Goal: Task Accomplishment & Management: Complete application form

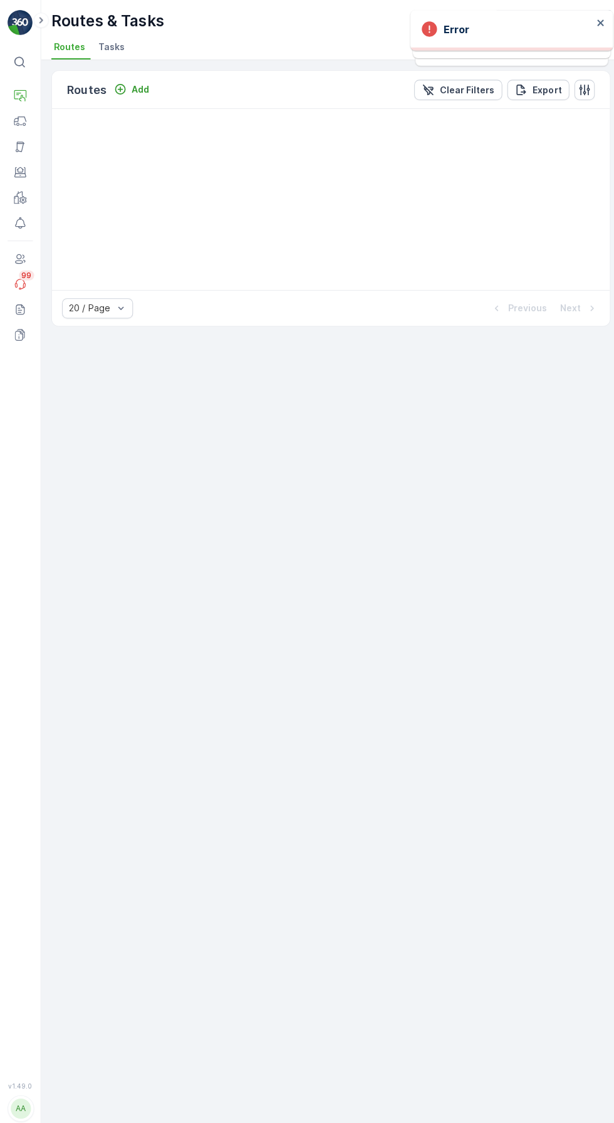
click at [124, 86] on icon "Add" at bounding box center [119, 88] width 13 height 13
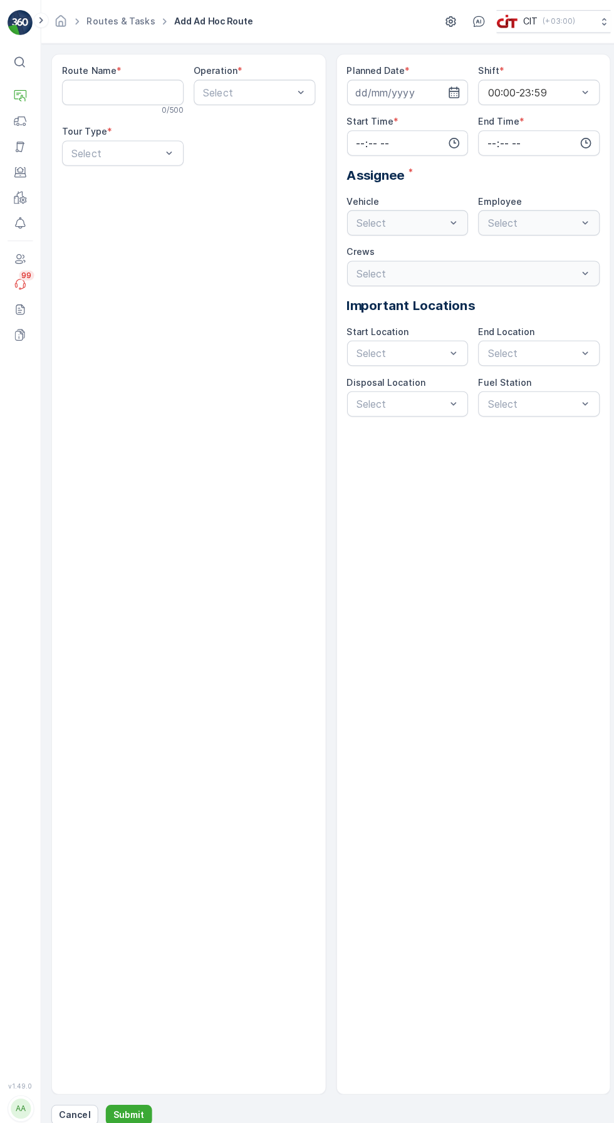
click at [130, 88] on Name "Route Name" at bounding box center [121, 91] width 120 height 25
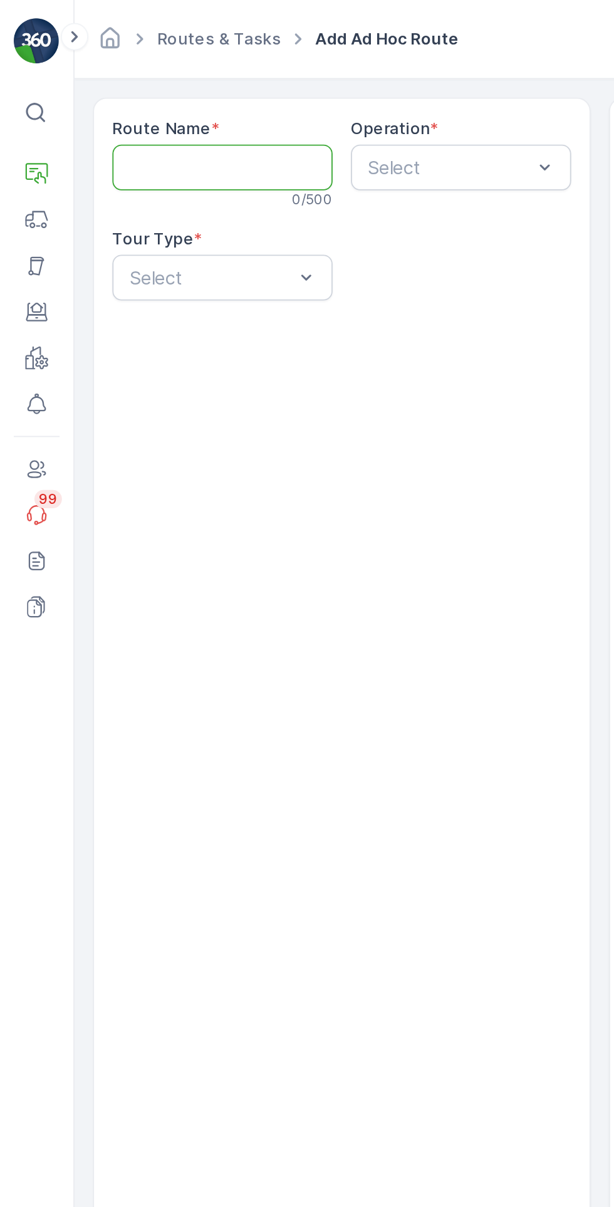
type Name "Zone 2 (A) - AlBada"
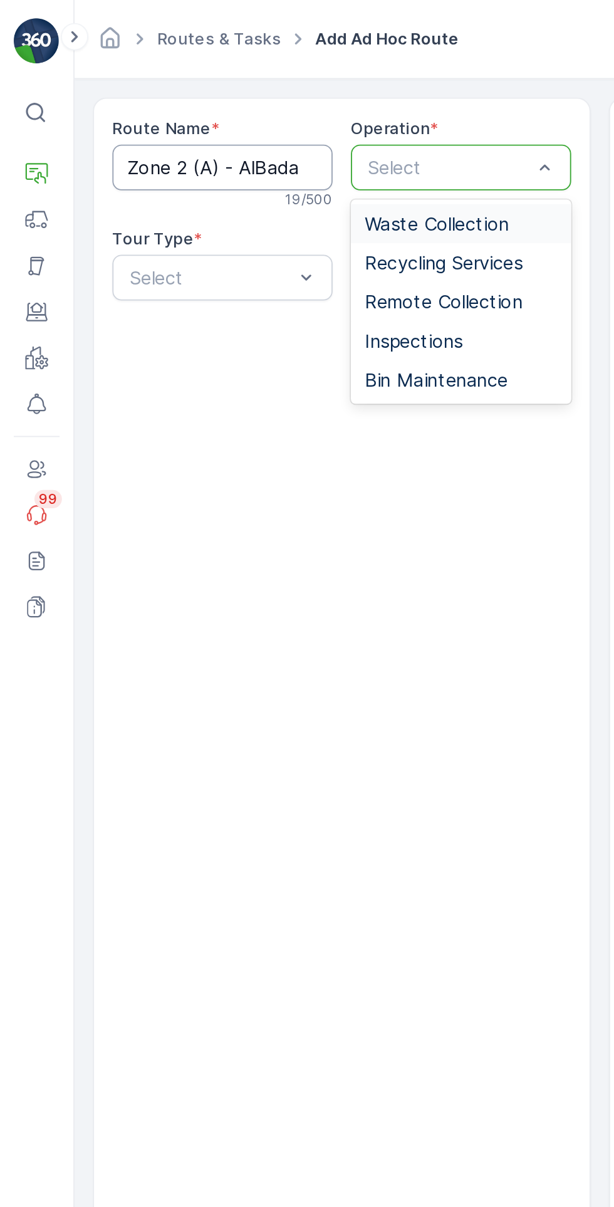
click at [253, 124] on span "Waste Collection" at bounding box center [238, 122] width 79 height 11
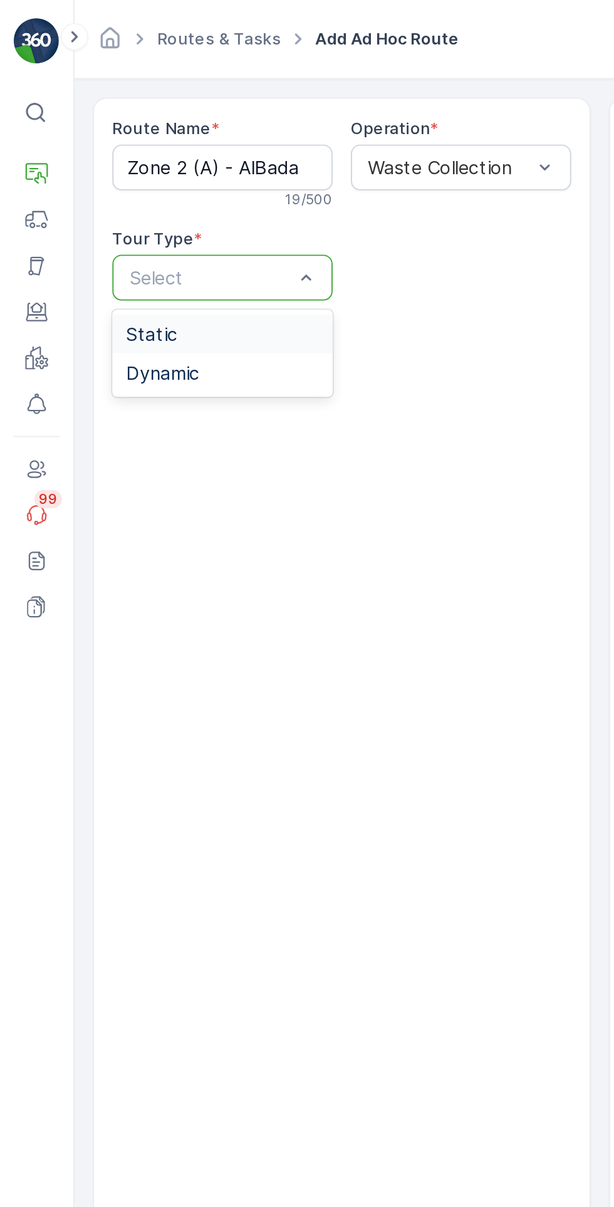
click at [118, 203] on div "Dynamic" at bounding box center [121, 203] width 105 height 11
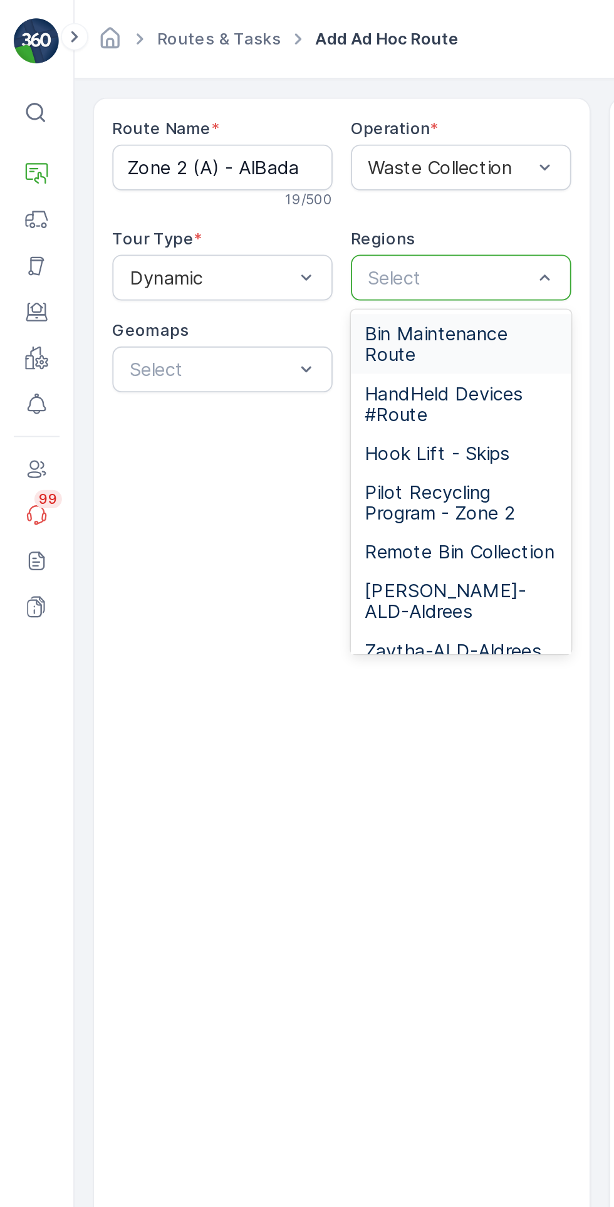
click at [250, 307] on span "Remote Bin Collection" at bounding box center [251, 301] width 104 height 11
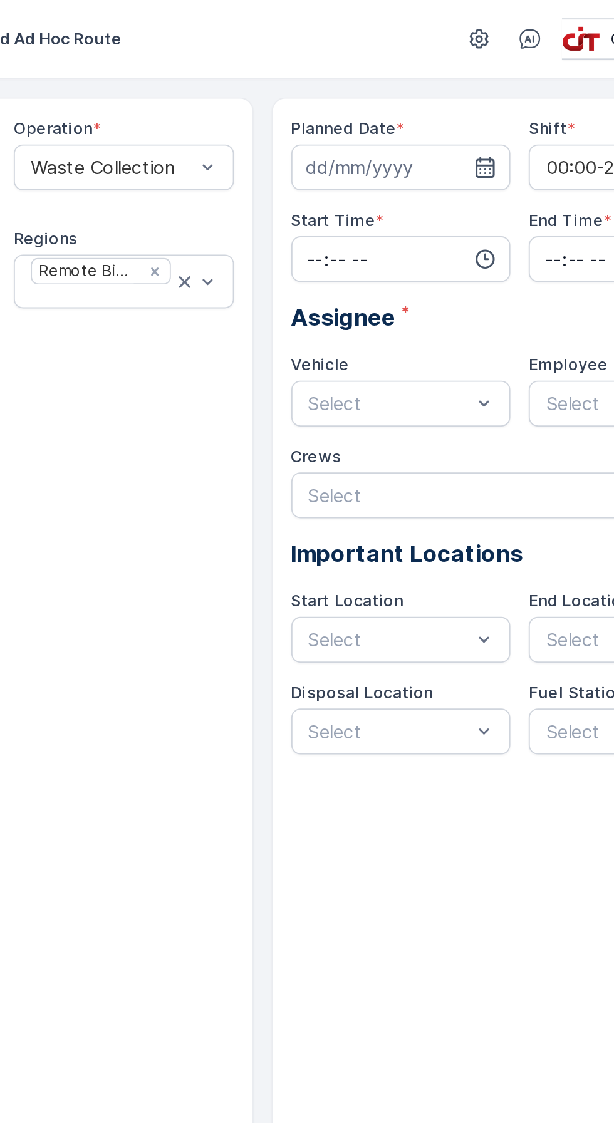
click at [383, 93] on input at bounding box center [403, 91] width 120 height 25
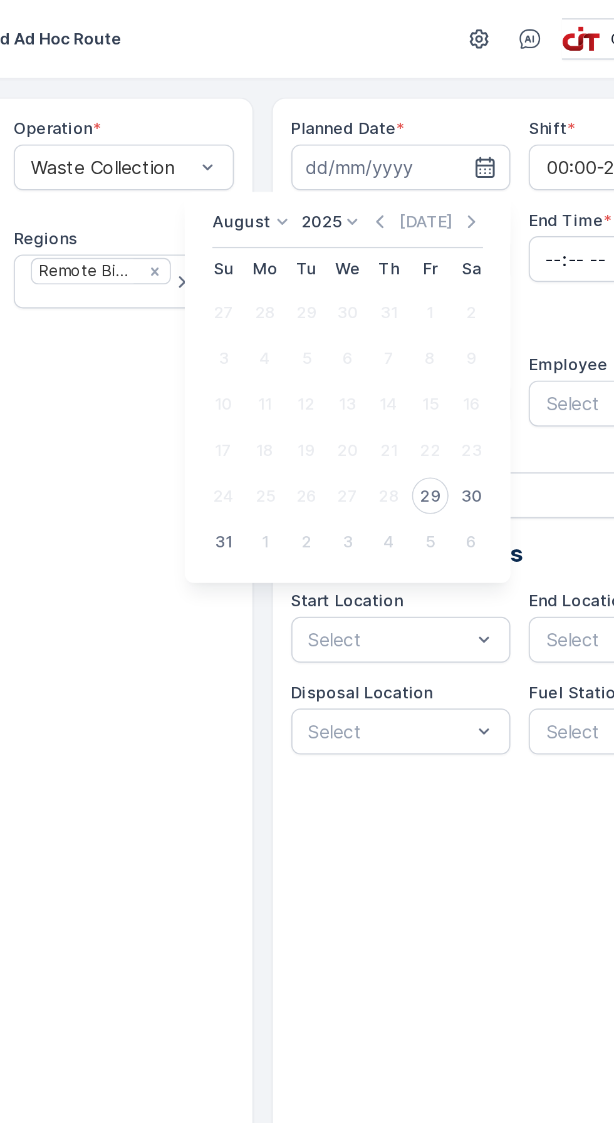
click at [420, 273] on div "29" at bounding box center [419, 271] width 20 height 20
type input "[DATE]"
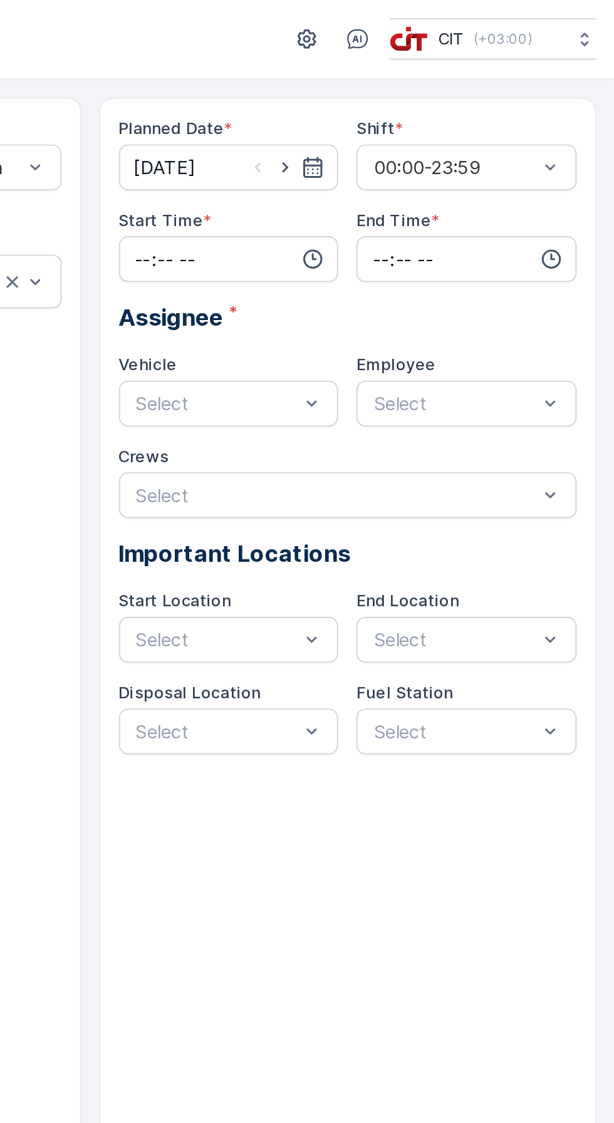
click at [407, 142] on input "time" at bounding box center [403, 141] width 120 height 25
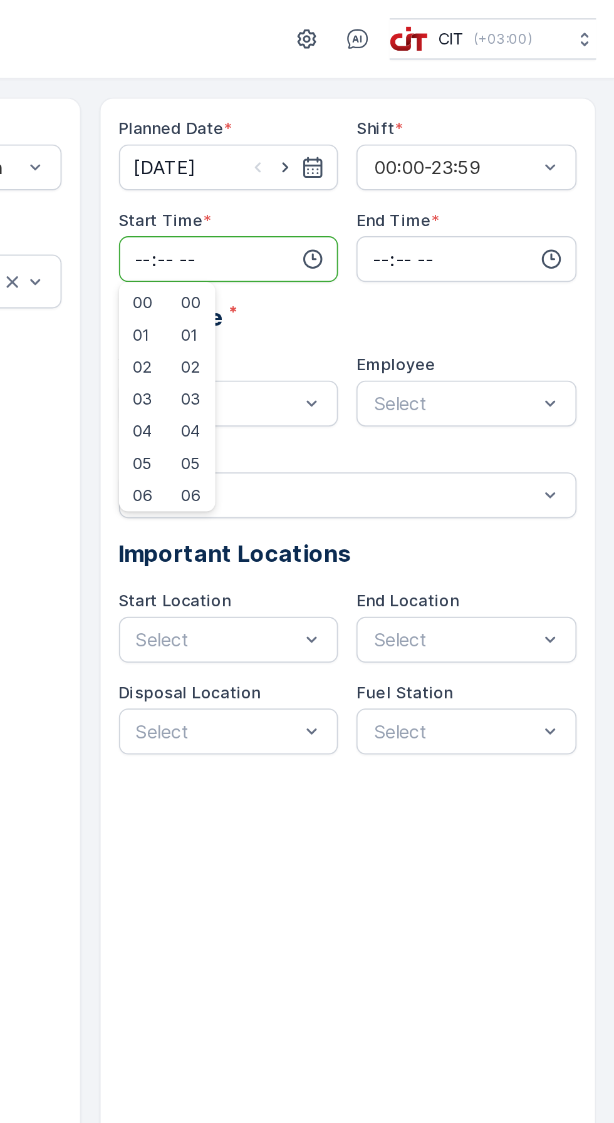
type input "15:24"
click at [519, 135] on input "time" at bounding box center [533, 141] width 120 height 25
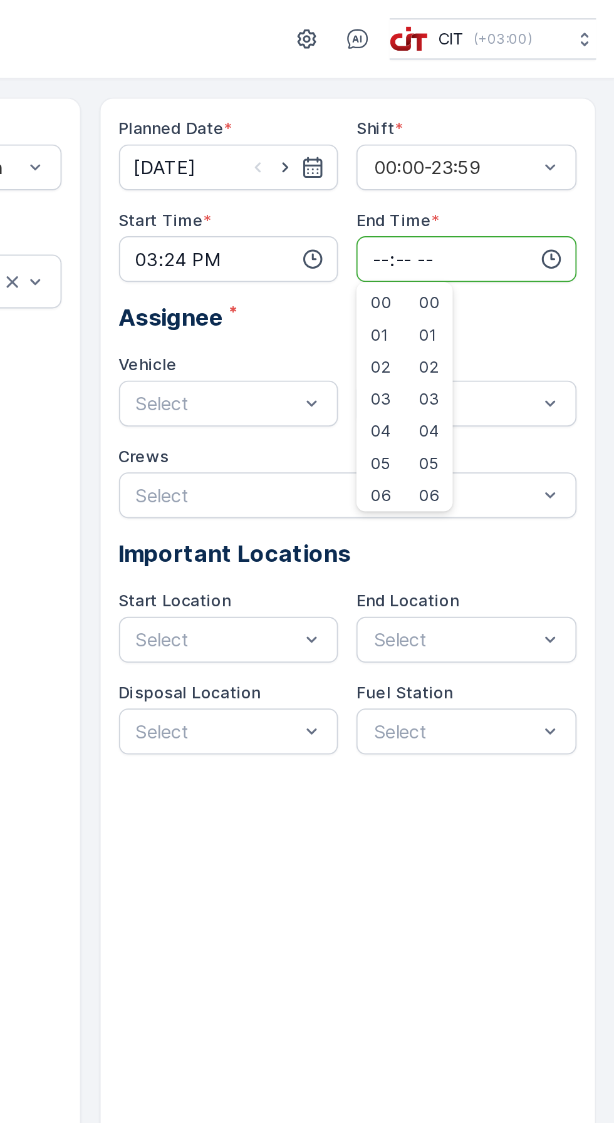
type input "17:58"
click at [535, 522] on div "Planned Date * [DATE] Shift * 00:00-23:59 Start Time * 15:24 End Time * 17:58 0…" at bounding box center [469, 568] width 272 height 1030
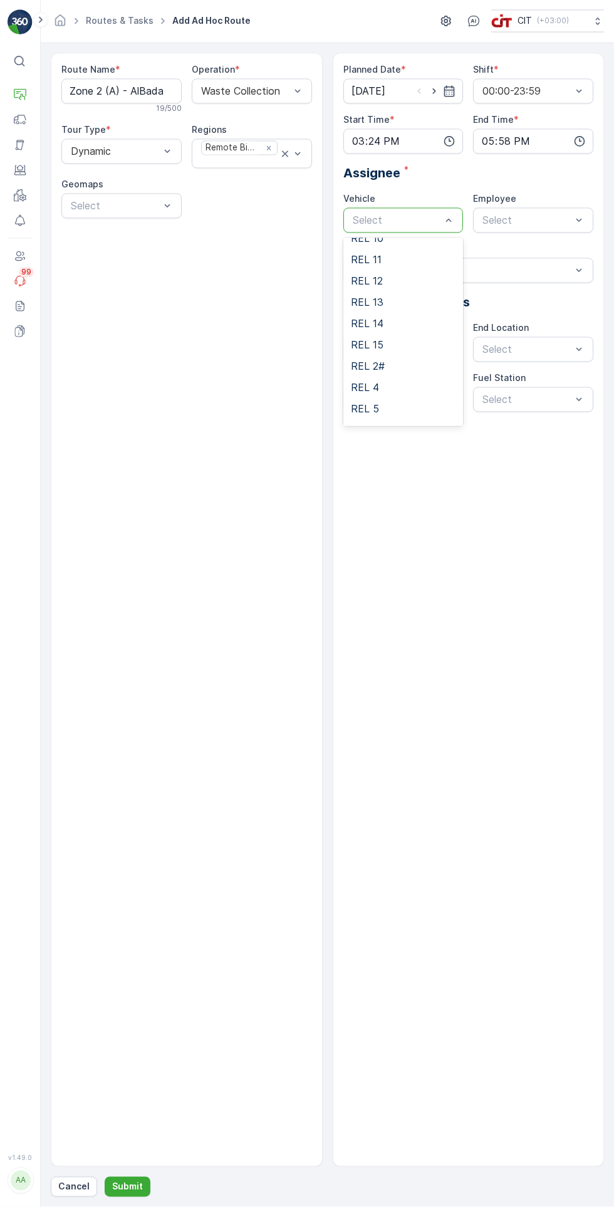
scroll to position [102, 0]
click at [405, 408] on div "REL 5" at bounding box center [403, 404] width 105 height 11
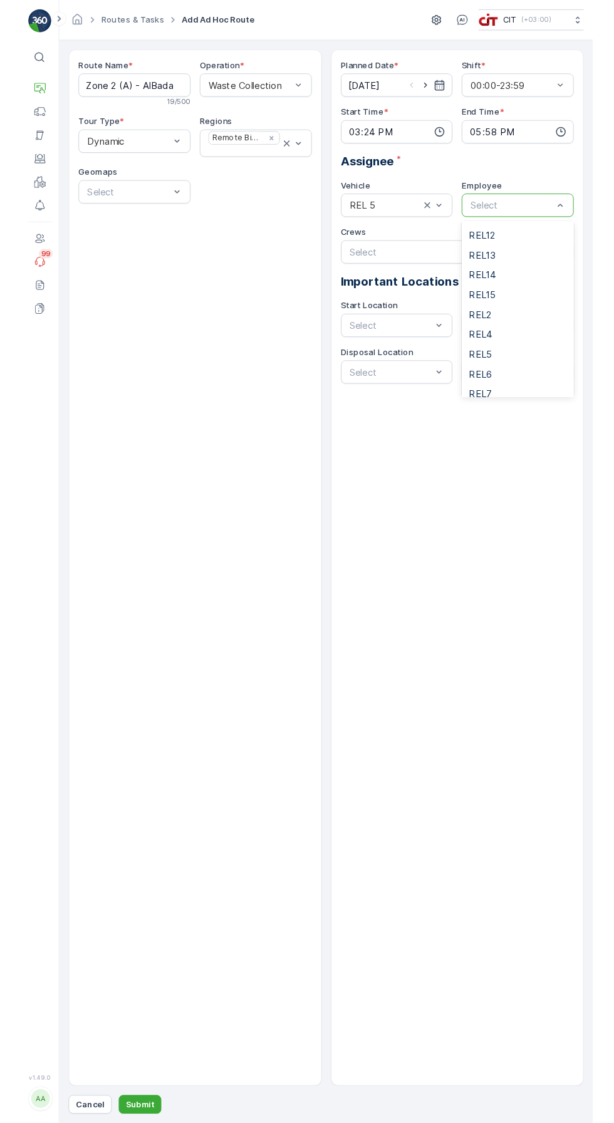
scroll to position [129, 0]
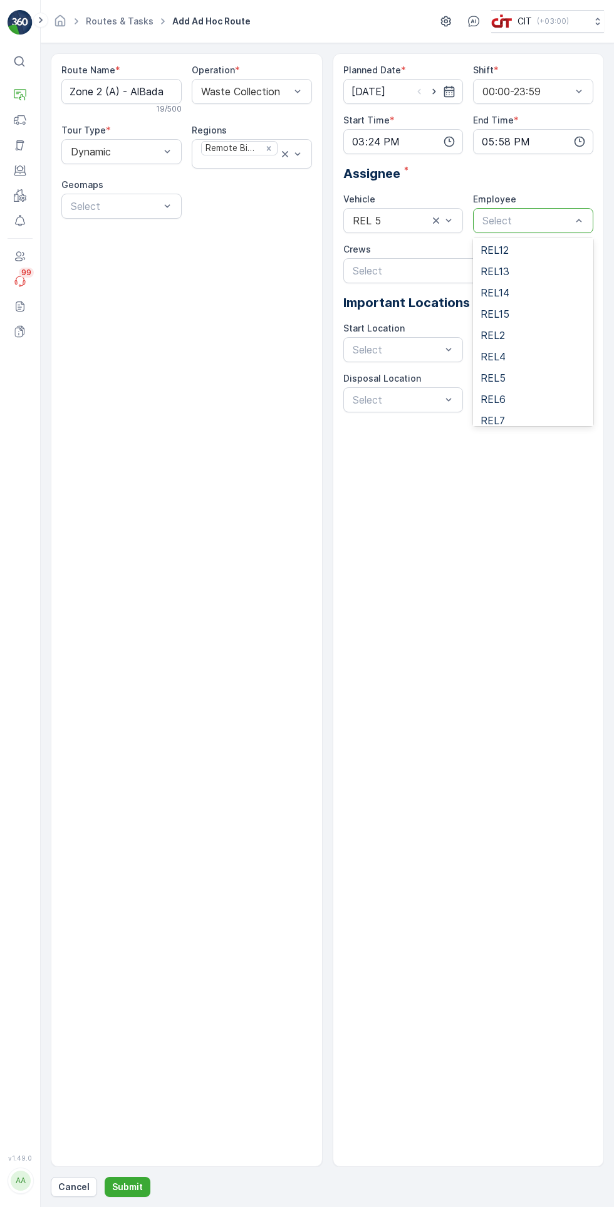
click at [520, 382] on div "REL5" at bounding box center [533, 377] width 105 height 11
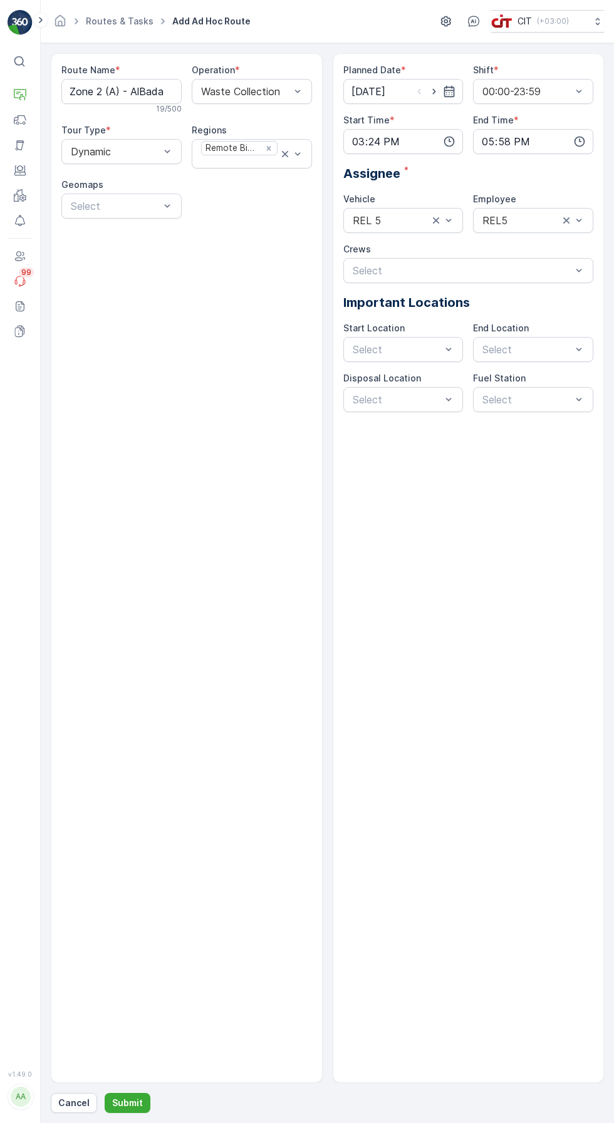
click at [129, 1110] on p "Submit" at bounding box center [127, 1103] width 31 height 13
